Goal: Task Accomplishment & Management: Complete application form

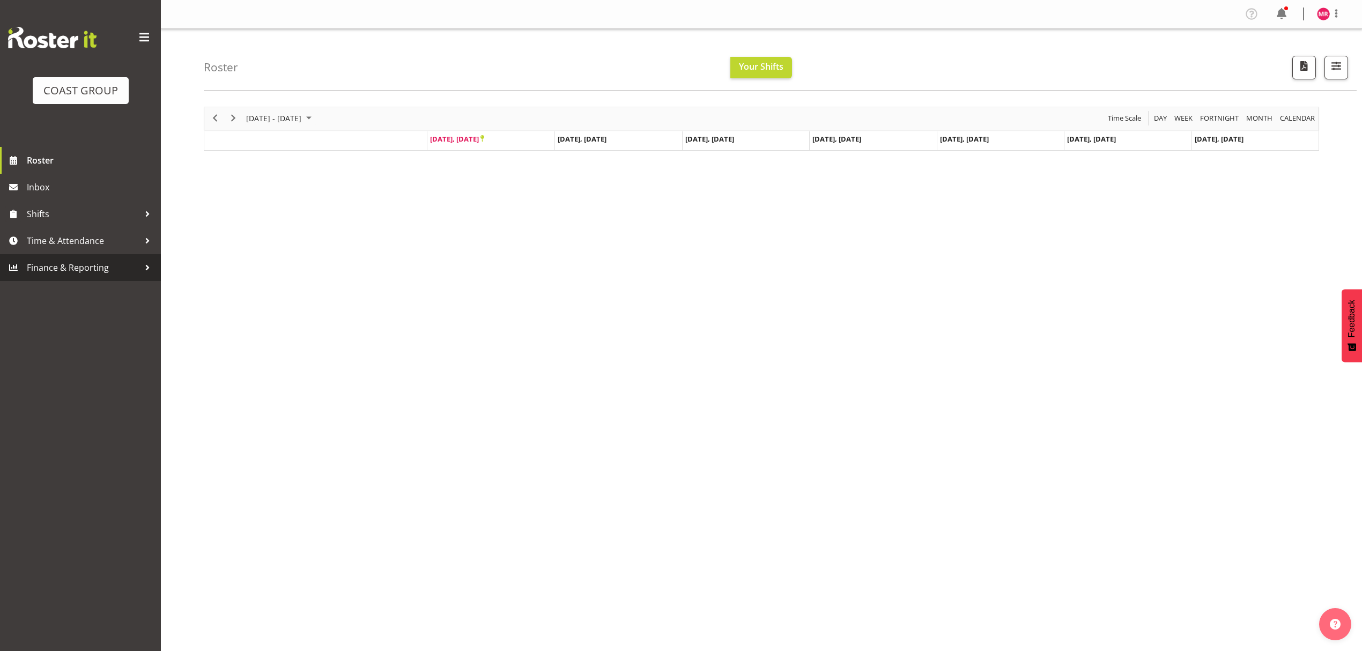
click at [99, 255] on link "Finance & Reporting" at bounding box center [80, 267] width 161 height 27
click at [105, 247] on span "Time & Attendance" at bounding box center [83, 241] width 113 height 16
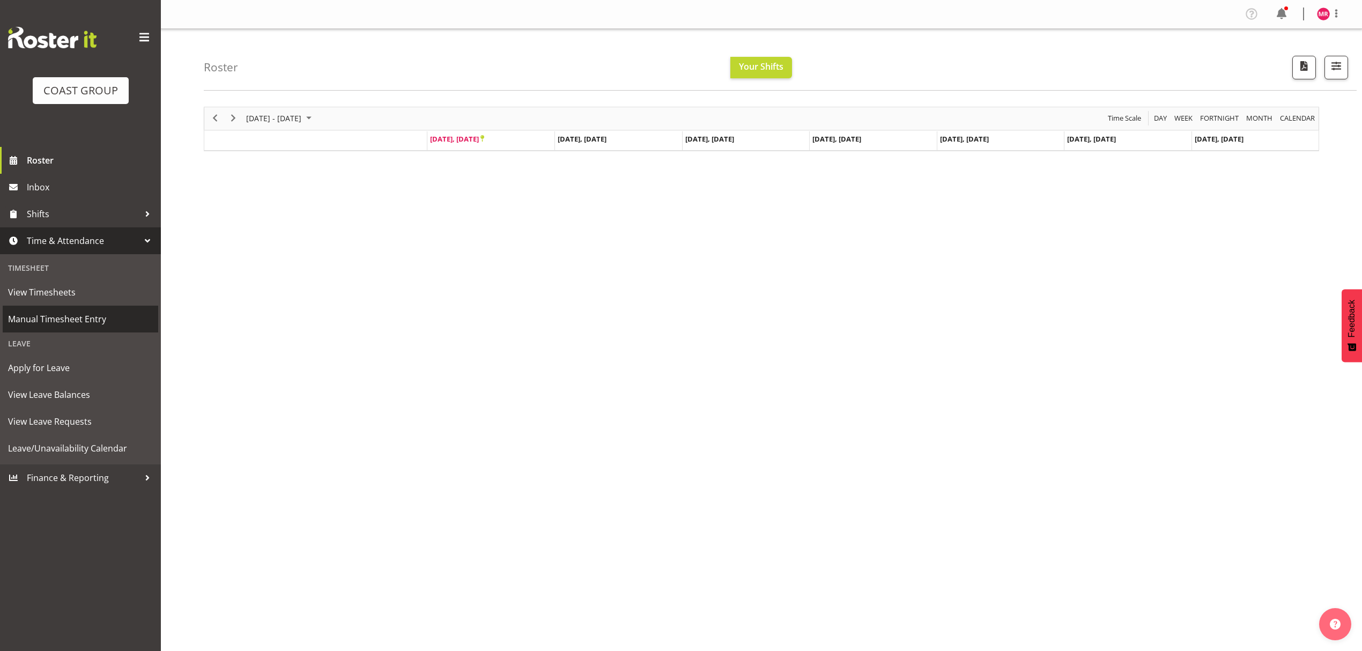
click at [123, 323] on span "Manual Timesheet Entry" at bounding box center [80, 319] width 145 height 16
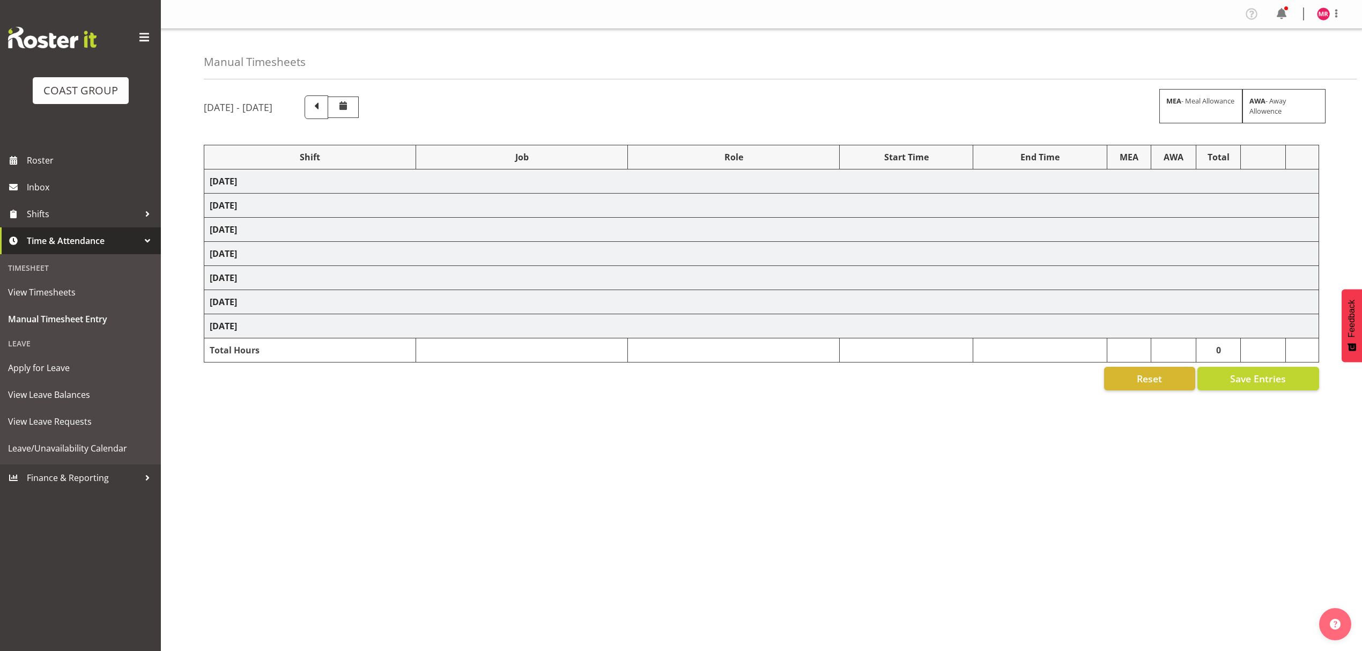
select select "1321"
select select "10237"
select select "1321"
select select "10307"
select select "1321"
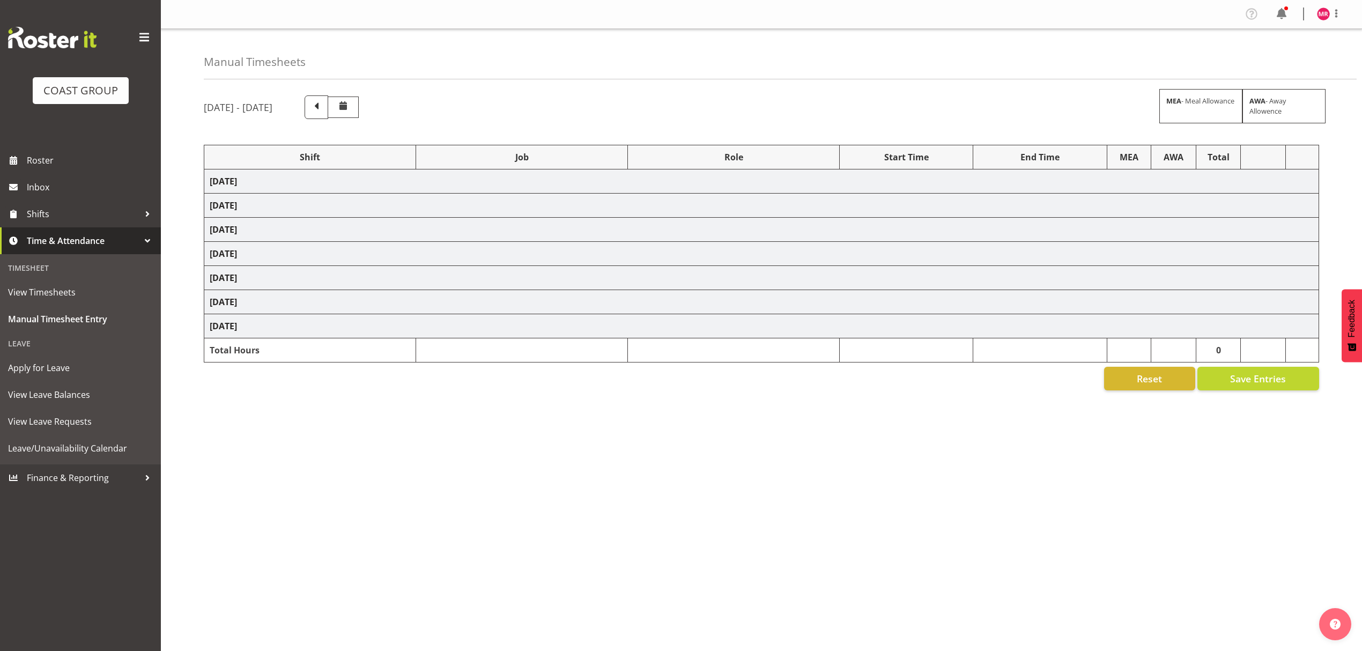
select select "10351"
select select "1321"
select select "9735"
select select "1321"
select select "9028"
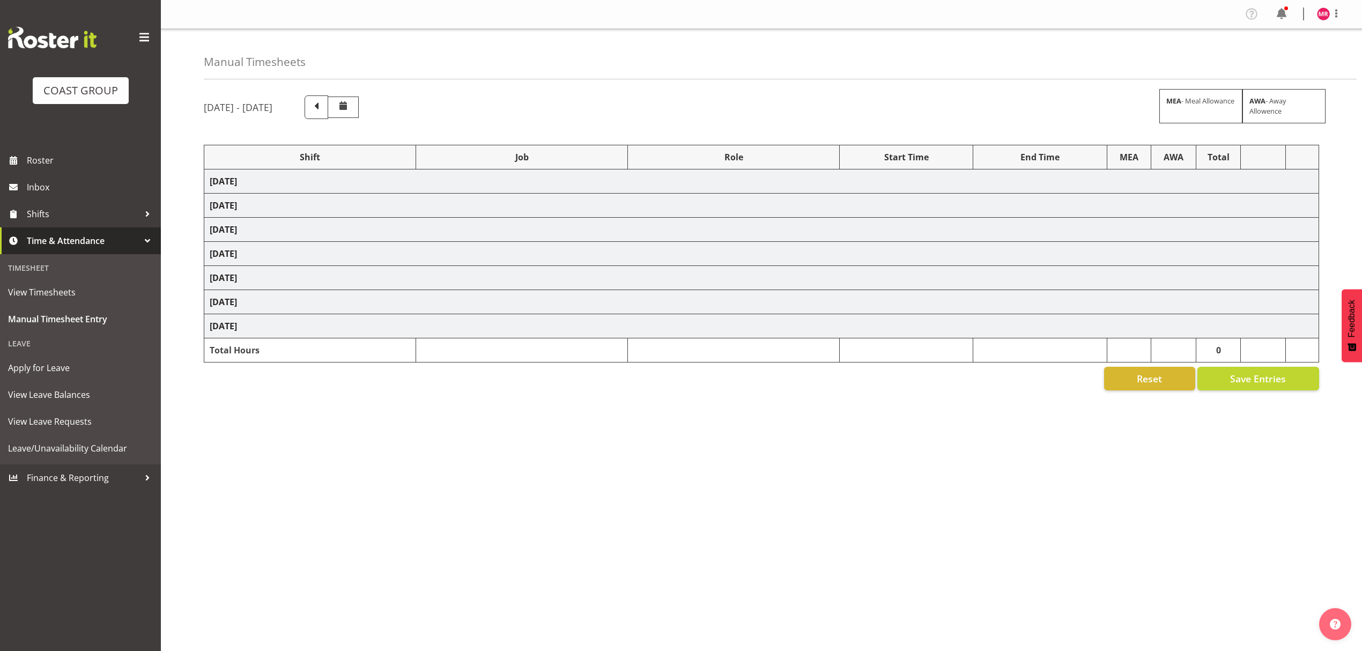
select select "1321"
select select "10216"
select select "1321"
select select "9890"
select select "1321"
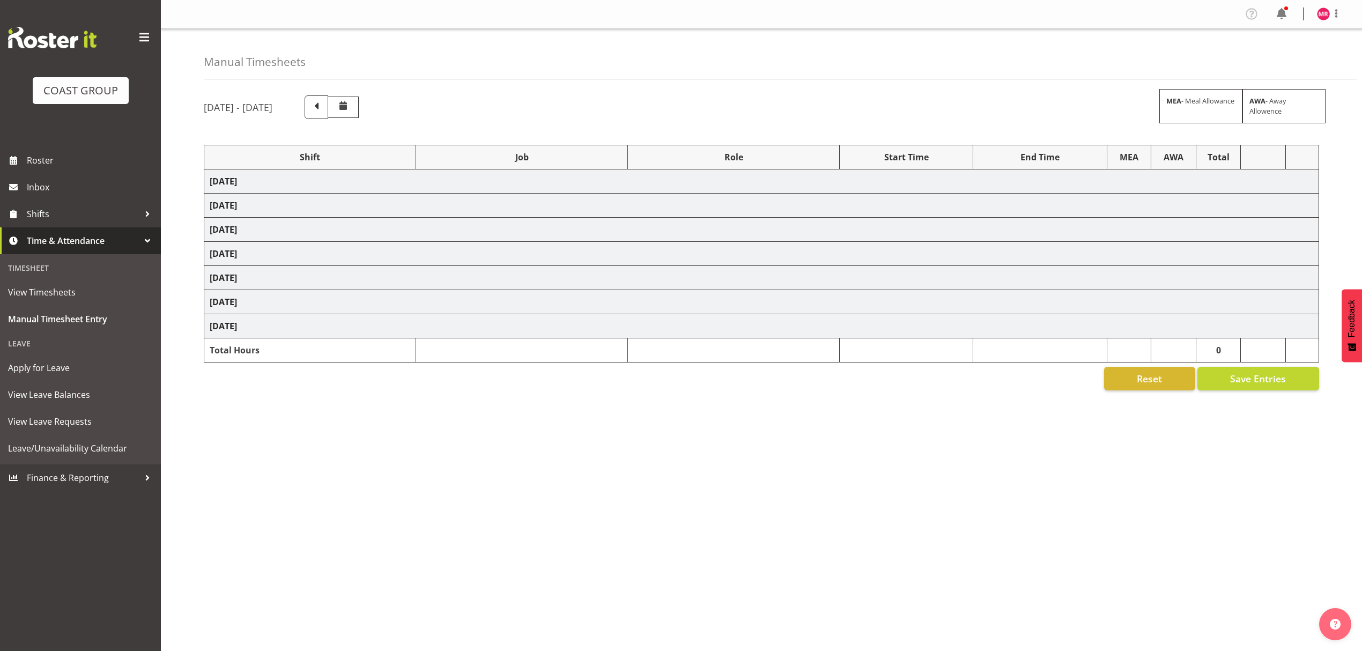
select select "9028"
select select "1321"
select select "10208"
select select "1321"
select select "8995"
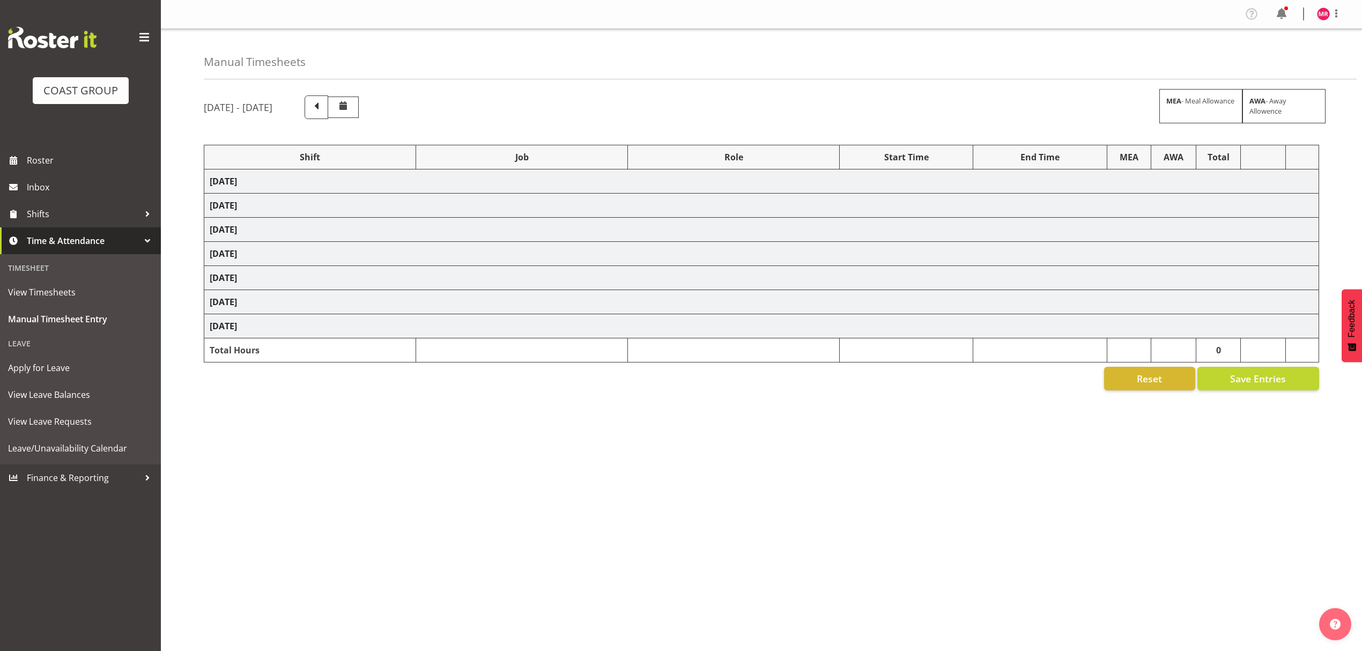
select select "1321"
select select "10613"
select select "1321"
select select "8654"
select select "1321"
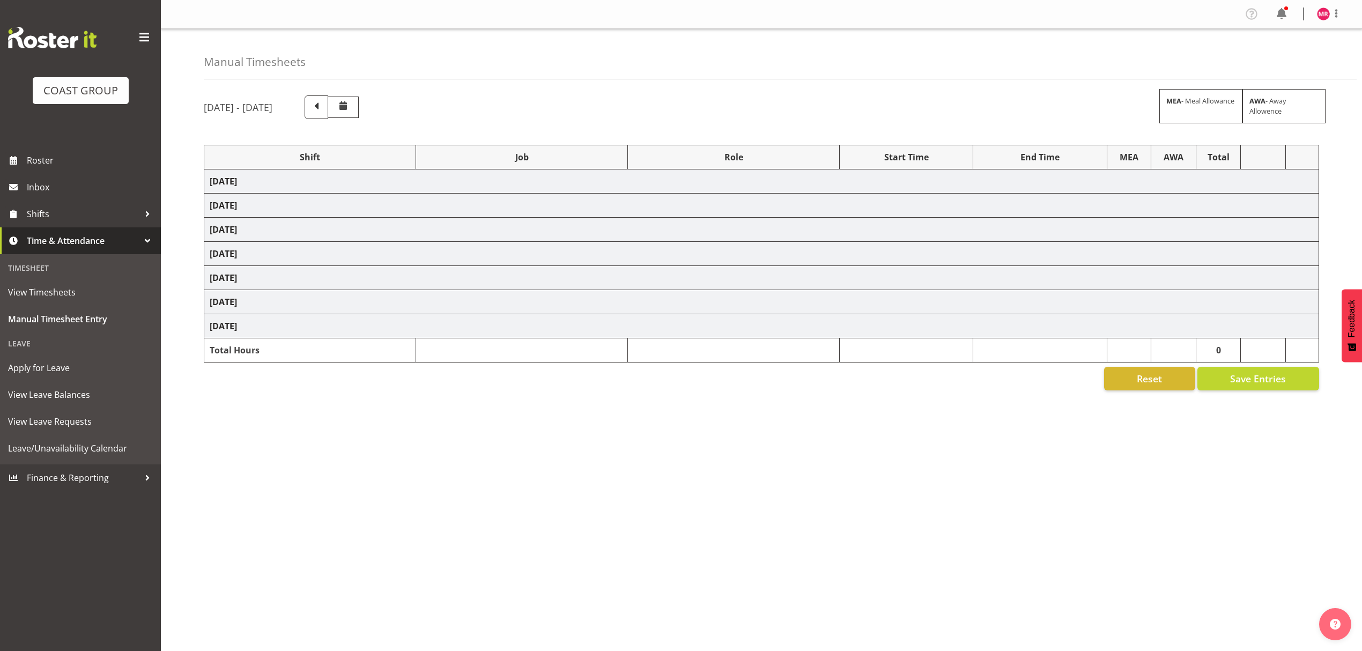
select select "10344"
select select "1321"
select select "10237"
select select "1321"
select select "10237"
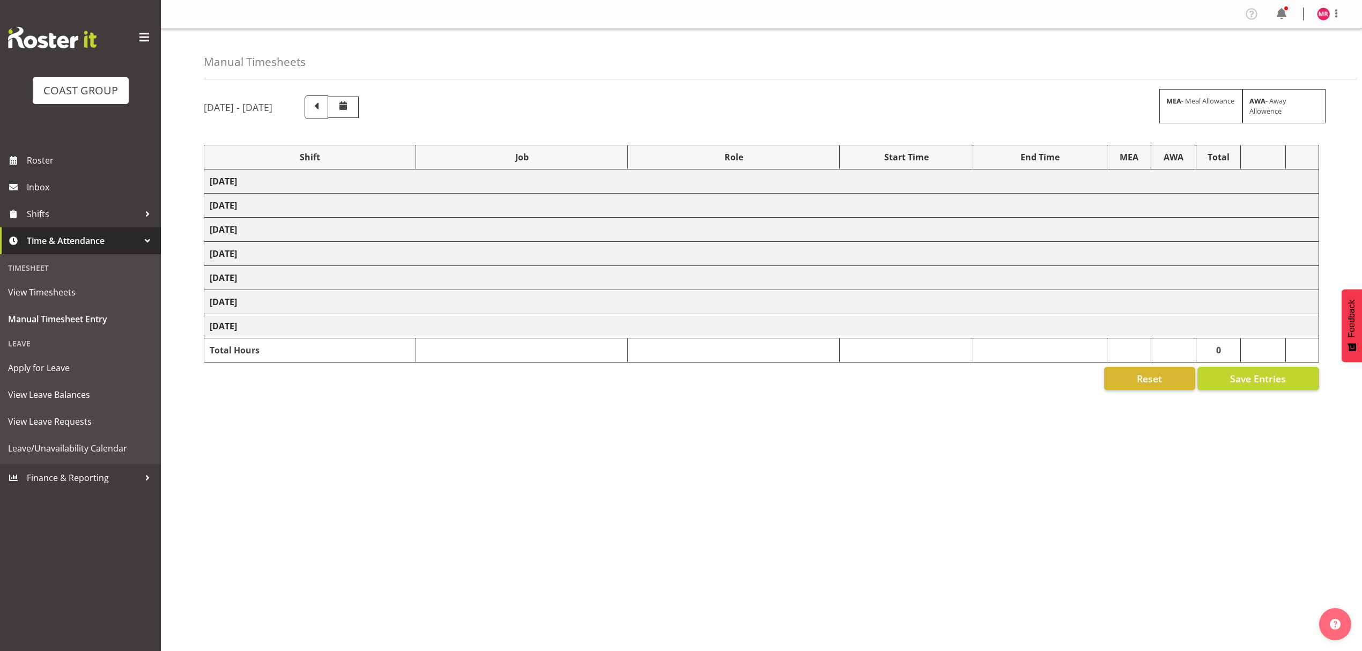
select select "1321"
select select "10307"
select select "1321"
select select "10279"
select select "1321"
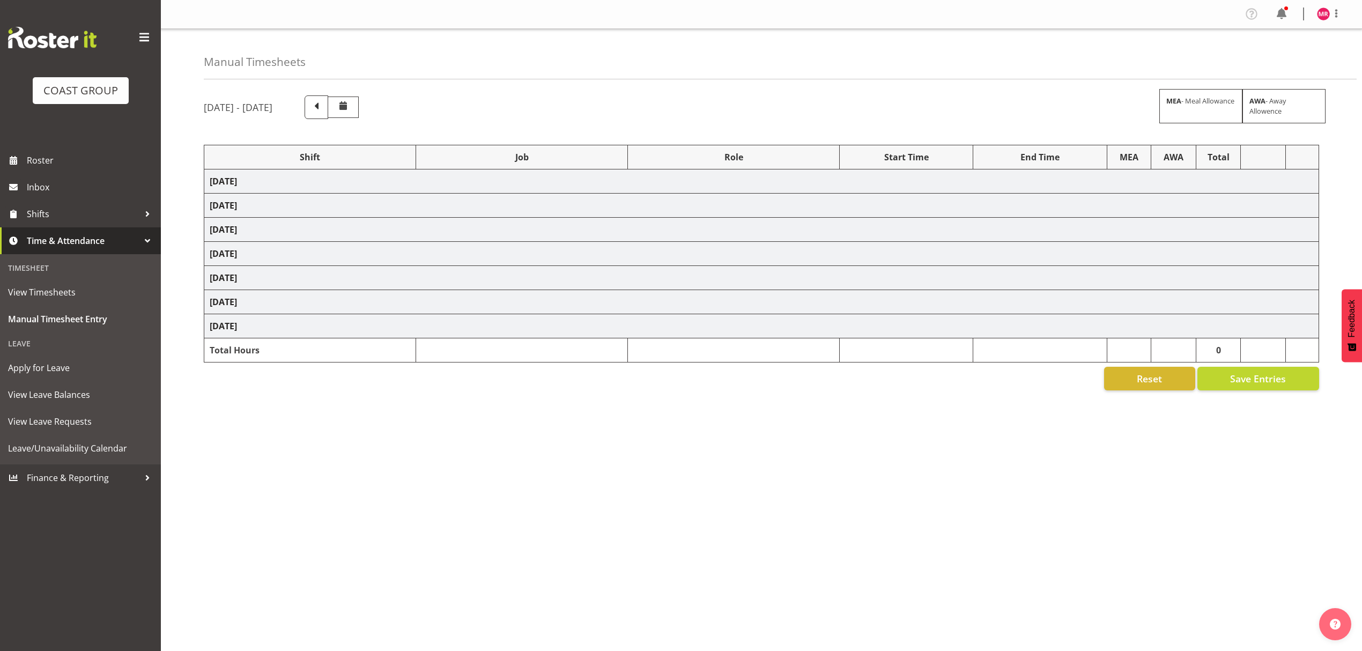
select select "10237"
select select "1321"
select select "8960"
select select "1321"
select select "9252"
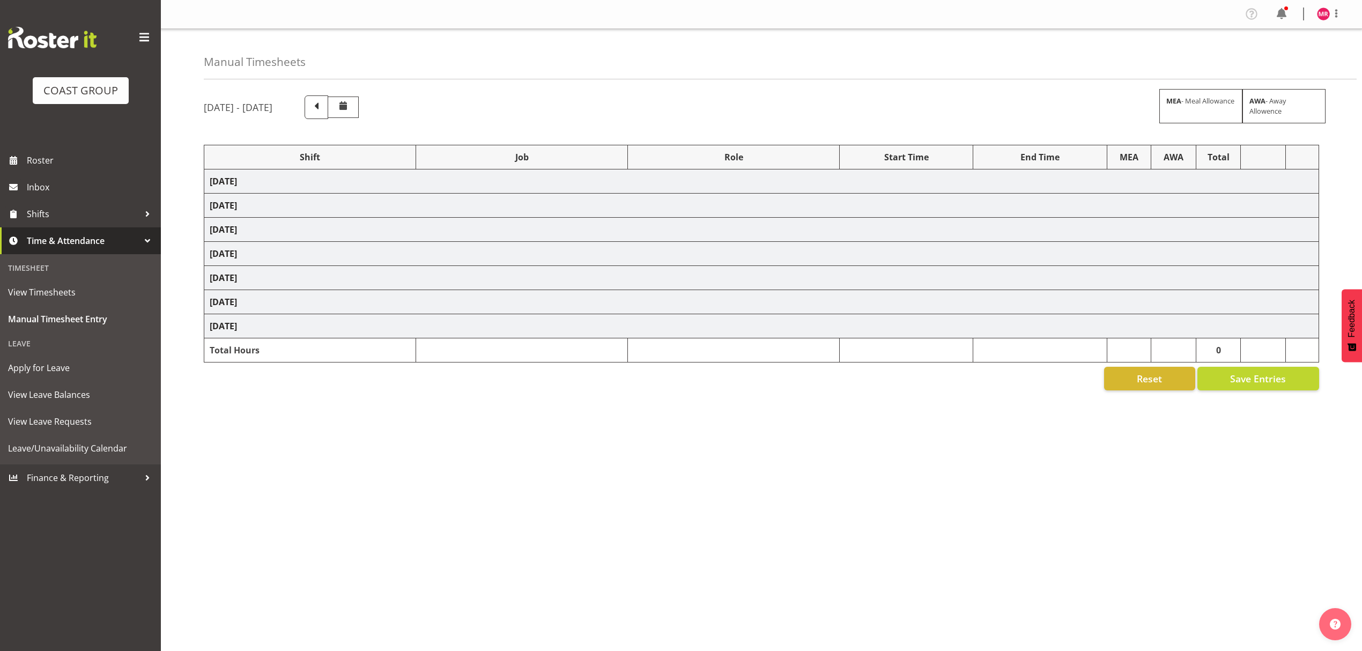
select select "1321"
select select "10237"
select select "1321"
select select "8995"
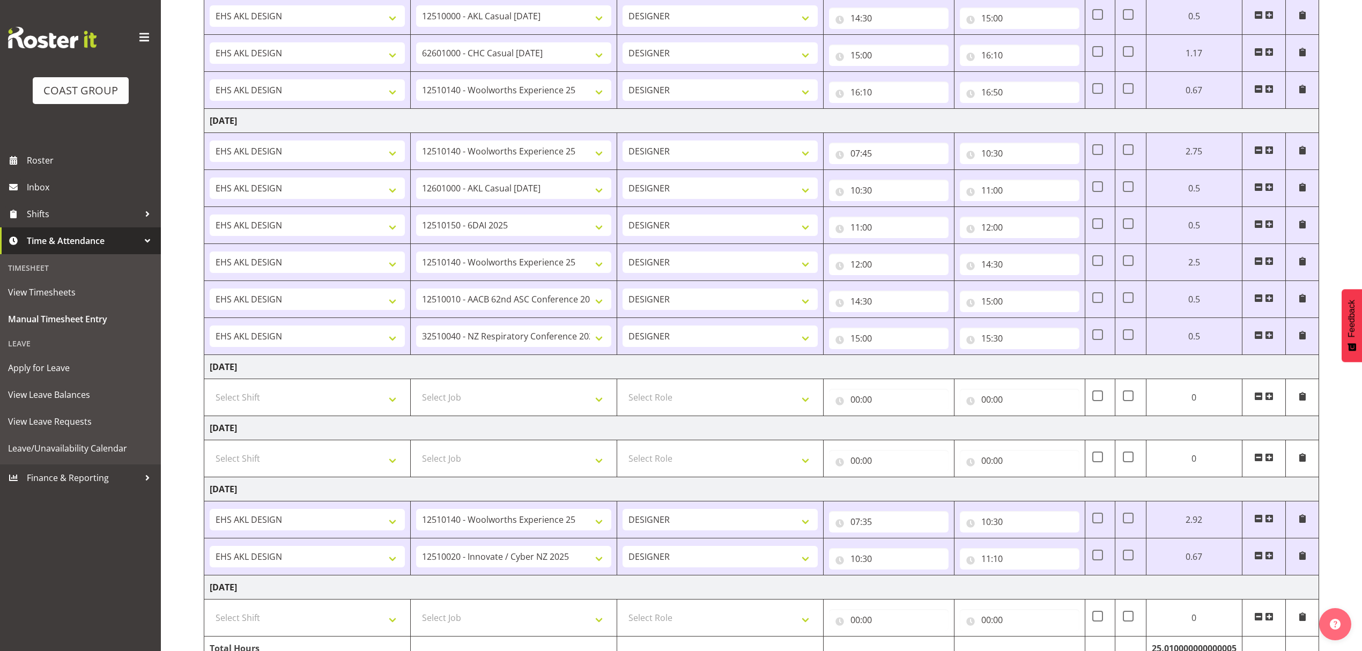
scroll to position [689, 0]
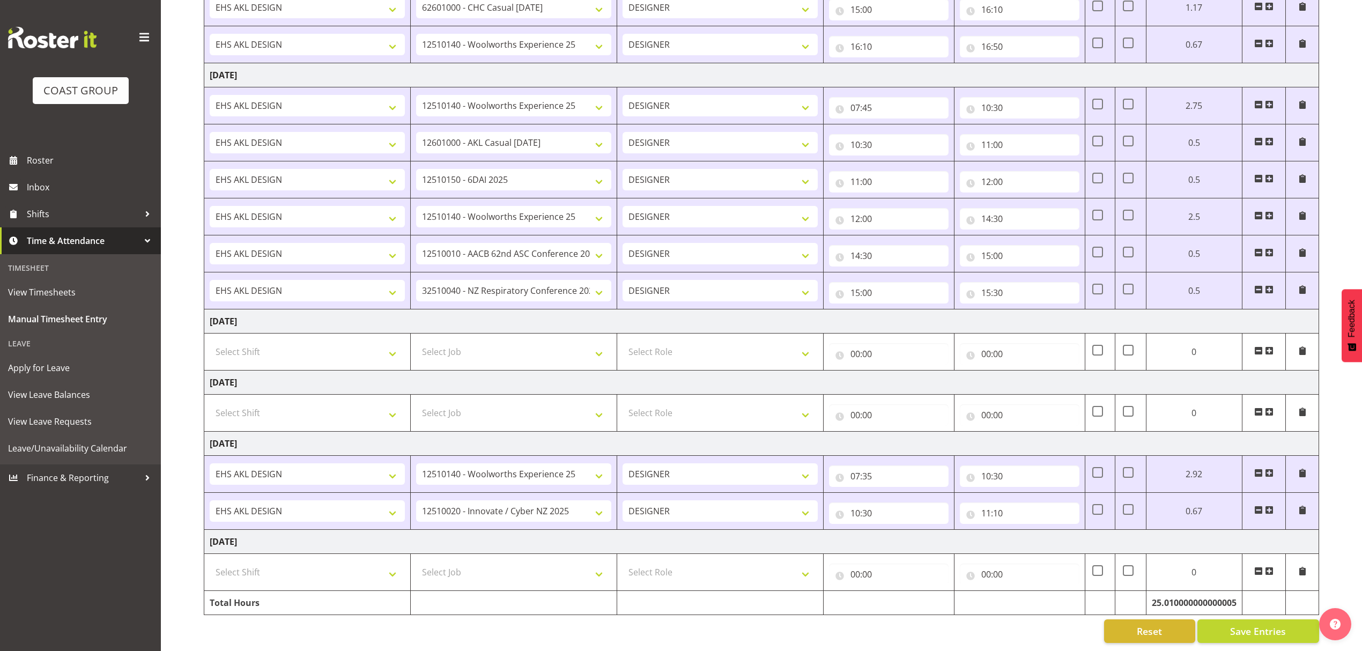
click at [1267, 506] on span at bounding box center [1269, 510] width 9 height 9
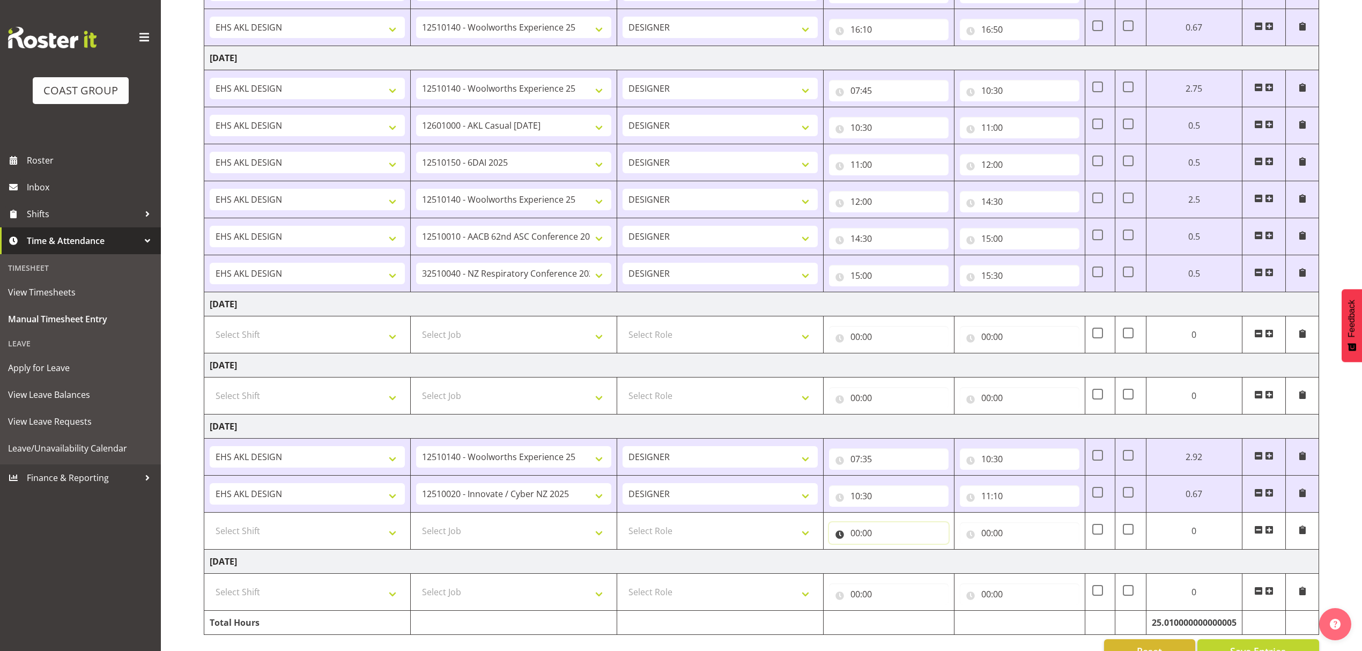
click at [899, 544] on input "00:00" at bounding box center [889, 532] width 120 height 21
click at [899, 581] on div "00 01 02 03 04 05 06 07 08 09 10 11 12 13 14 15 16 17 18 19 20 21 22 23 : 00 01…" at bounding box center [915, 563] width 172 height 35
click at [904, 567] on select "00 01 02 03 04 05 06 07 08 09 10 11 12 13 14 15 16 17 18 19 20 21 22 23" at bounding box center [902, 560] width 24 height 21
select select "11"
click at [890, 556] on select "00 01 02 03 04 05 06 07 08 09 10 11 12 13 14 15 16 17 18 19 20 21 22 23" at bounding box center [902, 560] width 24 height 21
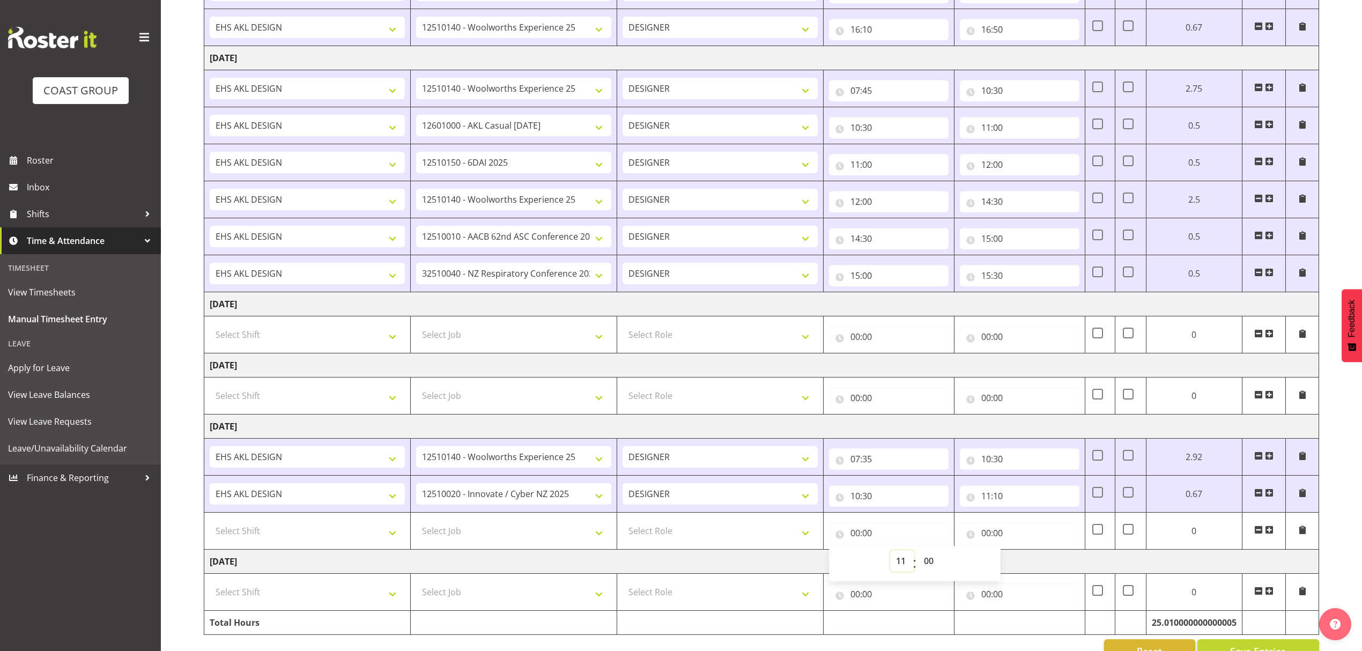
type input "11:00"
click at [925, 571] on select "00 01 02 03 04 05 06 07 08 09 10 11 12 13 14 15 16 17 18 19 20 21 22 23 24 25 2…" at bounding box center [930, 560] width 24 height 21
select select "10"
click at [934, 556] on select "00 01 02 03 04 05 06 07 08 09 10 11 12 13 14 15 16 17 18 19 20 21 22 23 24 25 2…" at bounding box center [930, 560] width 24 height 21
type input "11:10"
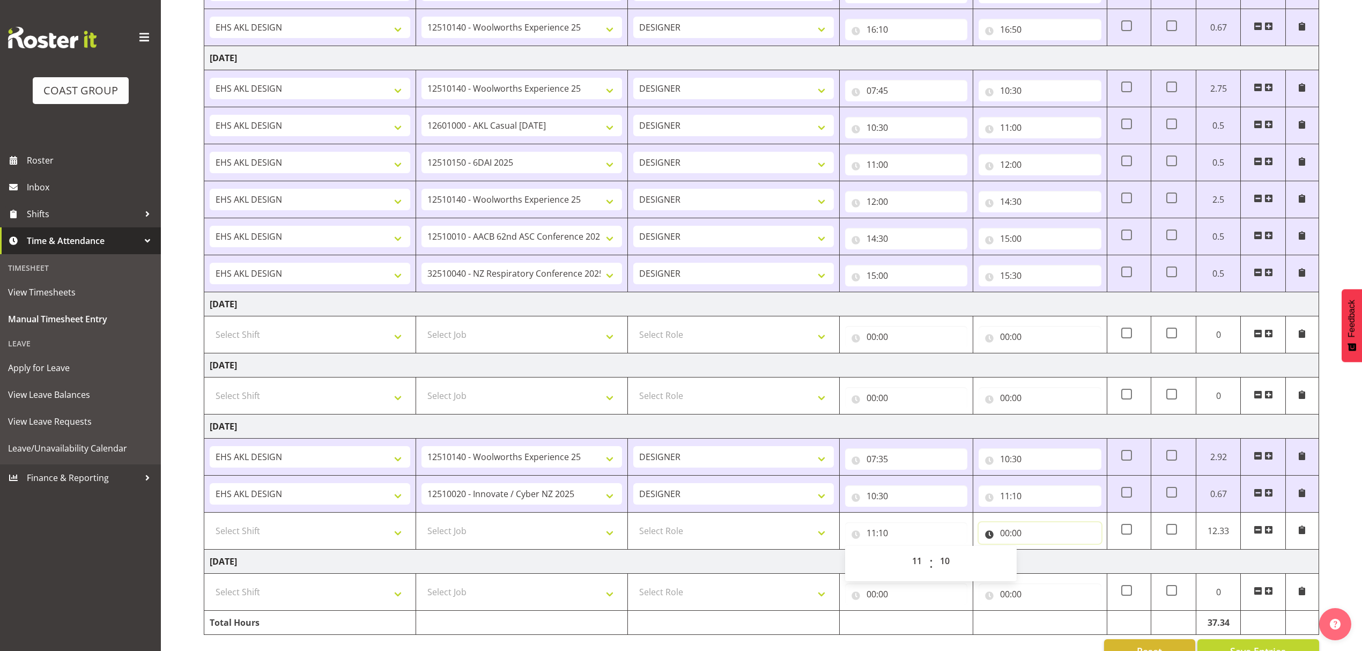
click at [1039, 537] on input "00:00" at bounding box center [1039, 532] width 122 height 21
click at [1049, 571] on select "00 01 02 03 04 05 06 07 08 09 10 11 12 13 14 15 16 17 18 19 20 21 22 23" at bounding box center [1052, 560] width 24 height 21
select select "12"
click at [1040, 556] on select "00 01 02 03 04 05 06 07 08 09 10 11 12 13 14 15 16 17 18 19 20 21 22 23" at bounding box center [1052, 560] width 24 height 21
type input "12:00"
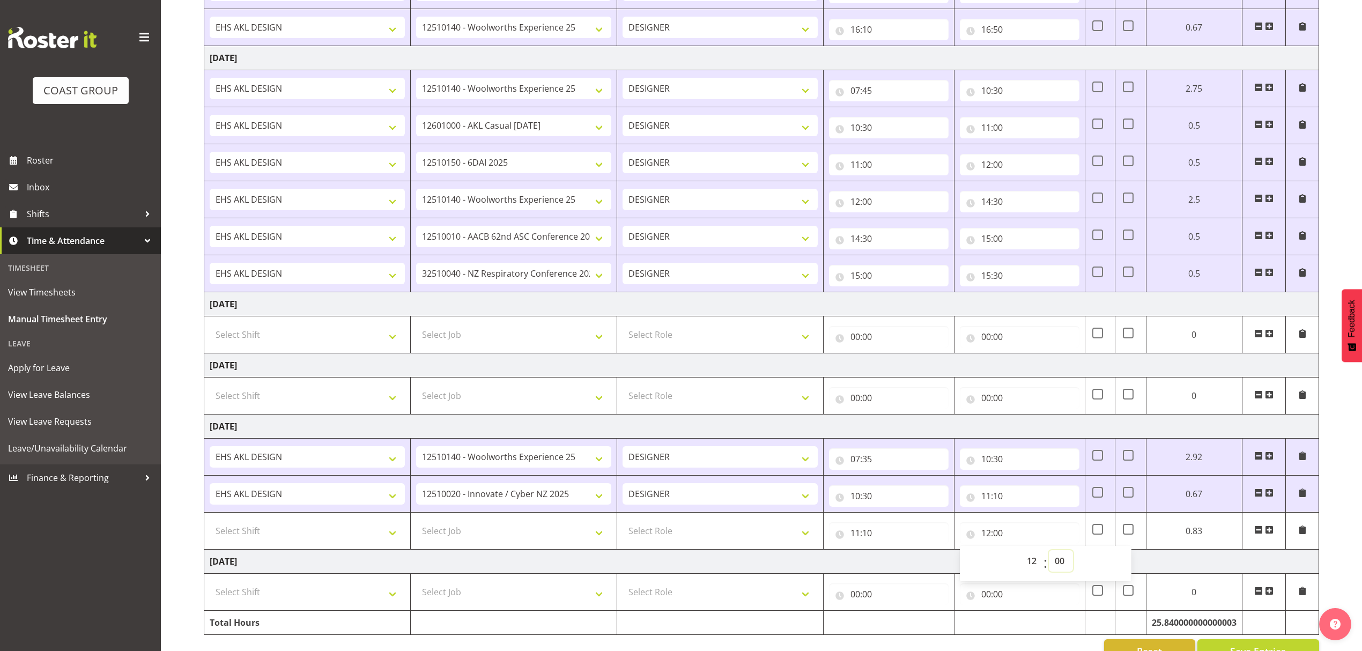
click at [1068, 571] on select "00 01 02 03 04 05 06 07 08 09 10 11 12 13 14 15 16 17 18 19 20 21 22 23 24 25 2…" at bounding box center [1061, 560] width 24 height 21
select select "30"
click at [1049, 556] on select "00 01 02 03 04 05 06 07 08 09 10 11 12 13 14 15 16 17 18 19 20 21 22 23 24 25 2…" at bounding box center [1061, 560] width 24 height 21
type input "12:30"
click at [710, 535] on select "Select Role DESIGNER" at bounding box center [719, 530] width 195 height 21
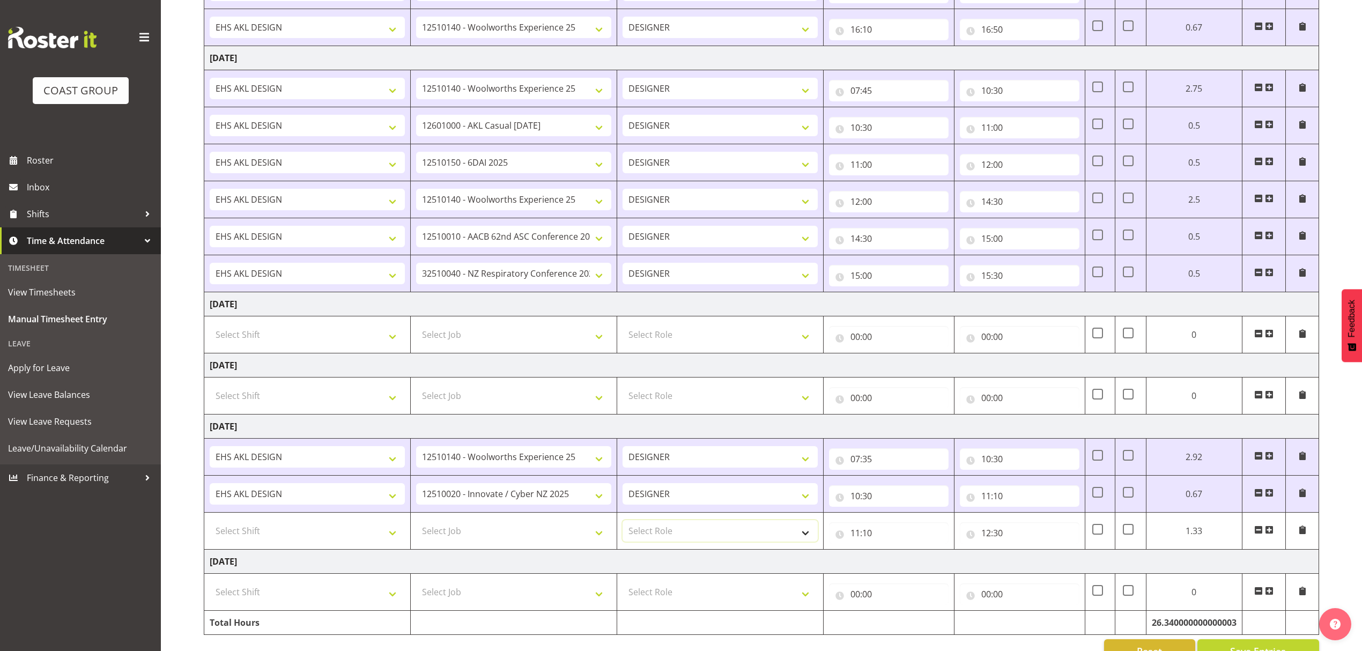
select select "215"
click at [622, 526] on select "Select Role DESIGNER" at bounding box center [719, 530] width 195 height 21
click at [570, 534] on select "Select Job 1 Carlton Events 1 [PERSON_NAME][GEOGRAPHIC_DATA] 1 [PERSON_NAME][GE…" at bounding box center [513, 530] width 195 height 21
click at [565, 533] on select "Select Job 1 Carlton Events 1 [PERSON_NAME][GEOGRAPHIC_DATA] 1 [PERSON_NAME][GE…" at bounding box center [513, 530] width 195 height 21
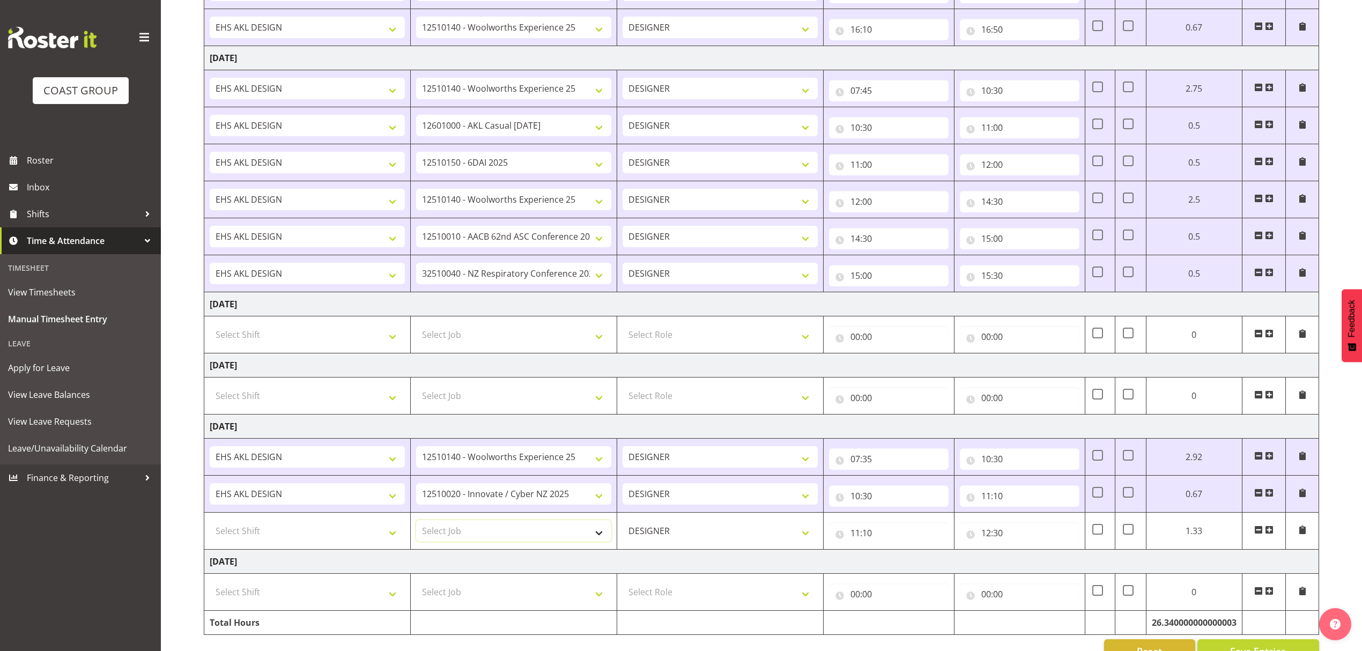
select select "10237"
click at [416, 526] on select "Select Job 1 Carlton Events 1 [PERSON_NAME][GEOGRAPHIC_DATA] 1 [PERSON_NAME][GE…" at bounding box center [513, 530] width 195 height 21
click at [335, 541] on select "Select Shift D+B @ [PERSON_NAME] D+B Build D+B Build NZACA D+B Build Tech Day […" at bounding box center [307, 530] width 195 height 21
select select "1321"
click at [210, 526] on select "Select Shift D+B @ [PERSON_NAME] D+B Build D+B Build NZACA D+B Build Tech Day […" at bounding box center [307, 530] width 195 height 21
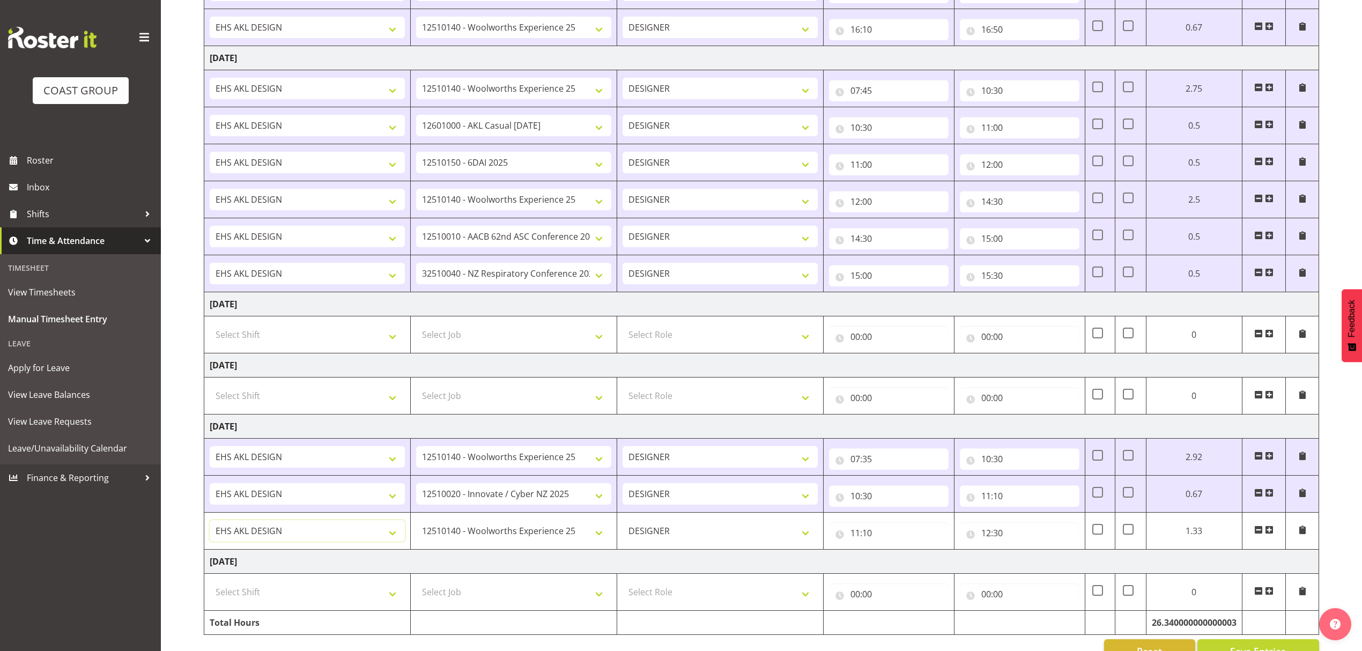
scroll to position [727, 0]
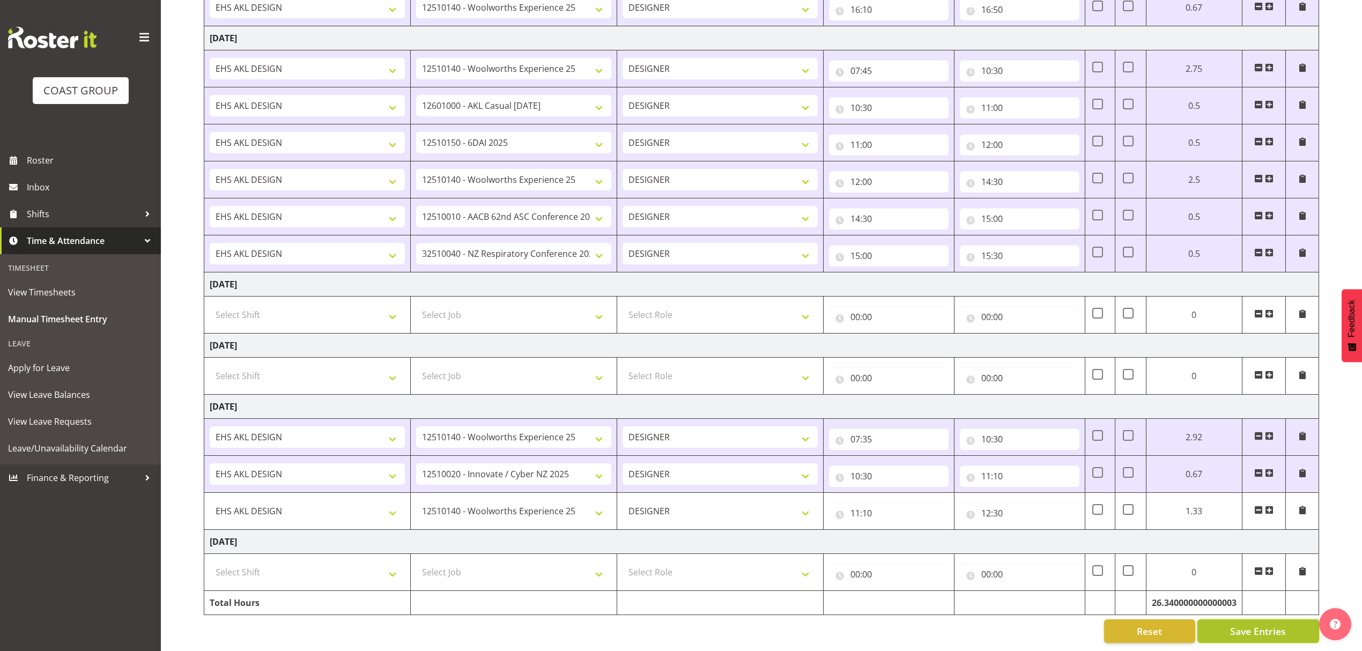
click at [1245, 624] on span "Save Entries" at bounding box center [1258, 631] width 56 height 14
